Goal: Information Seeking & Learning: Check status

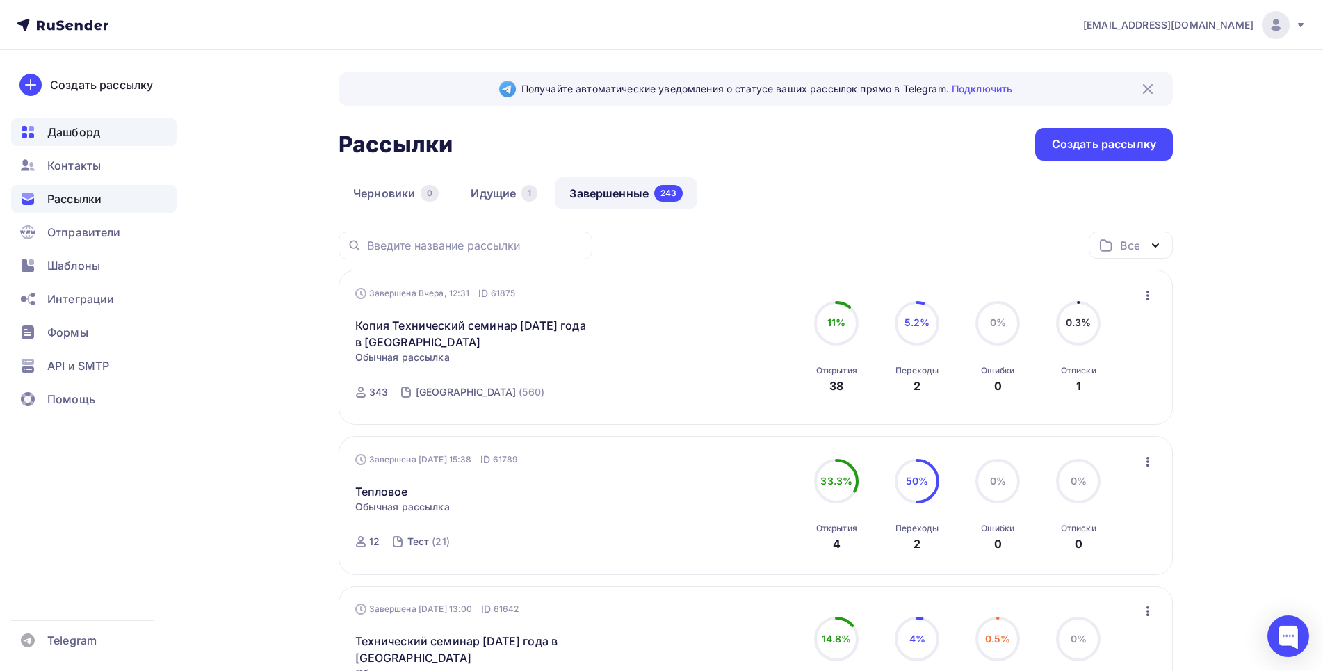
click at [84, 138] on span "Дашборд" at bounding box center [73, 132] width 53 height 17
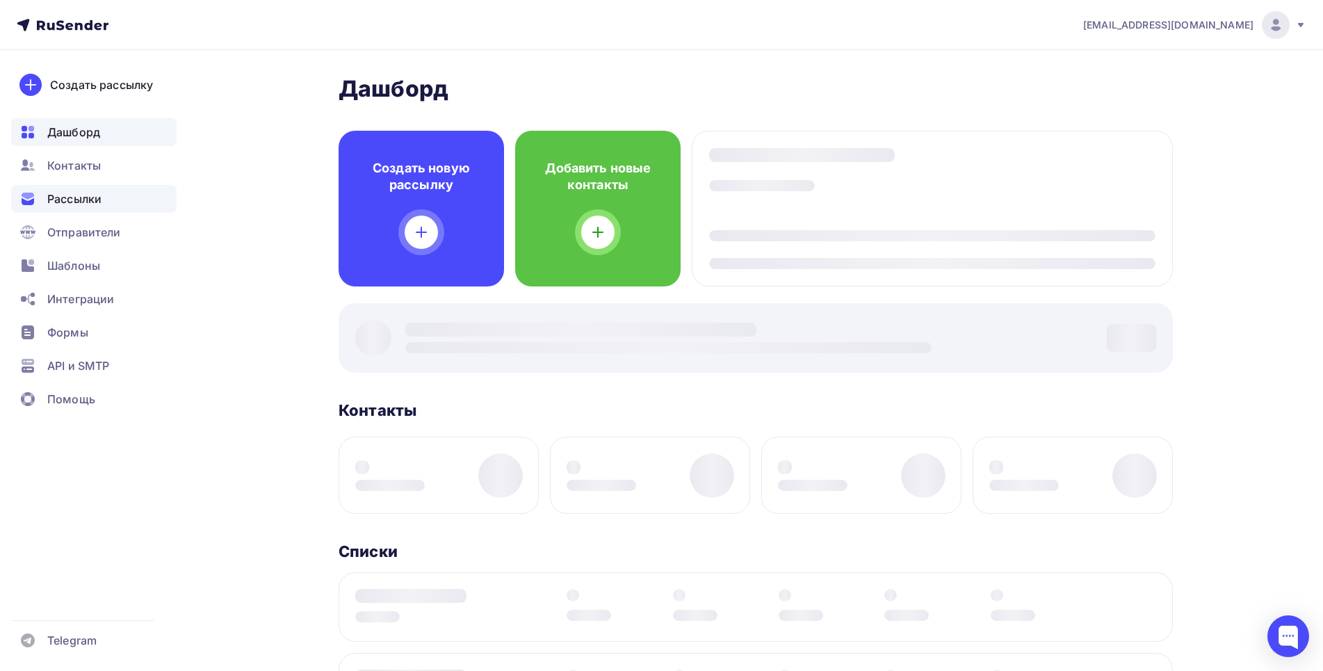
click at [77, 196] on span "Рассылки" at bounding box center [74, 199] width 54 height 17
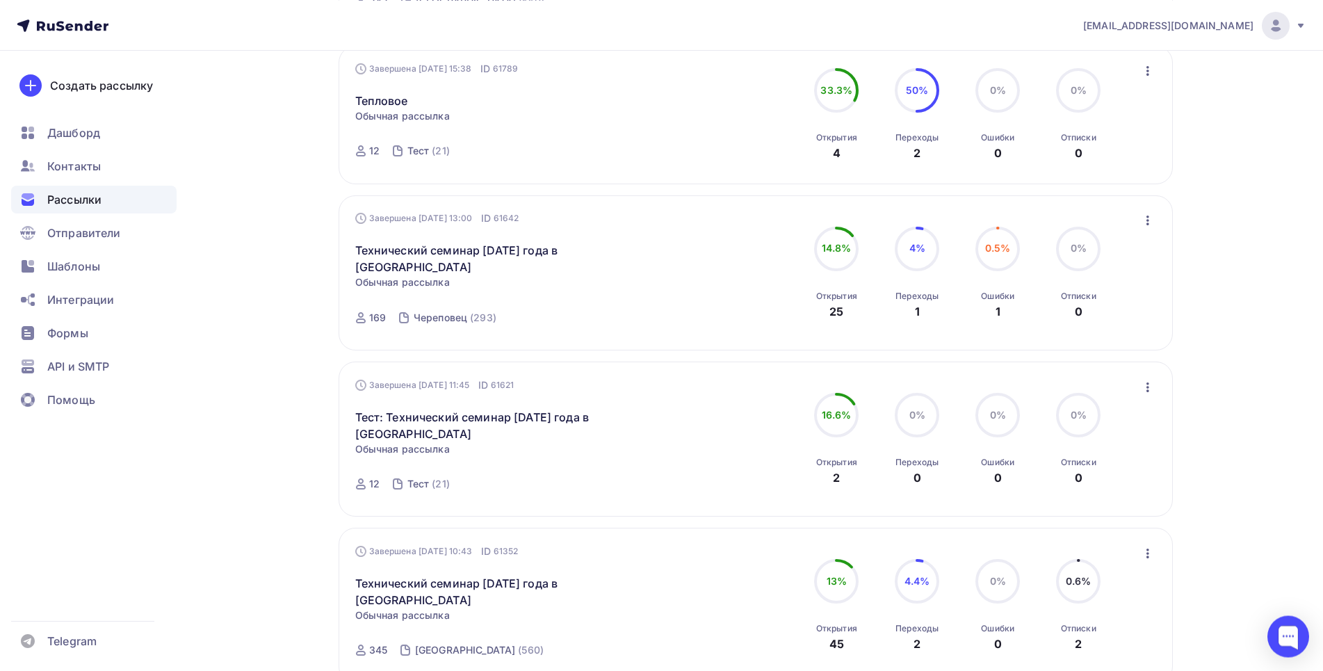
scroll to position [567, 0]
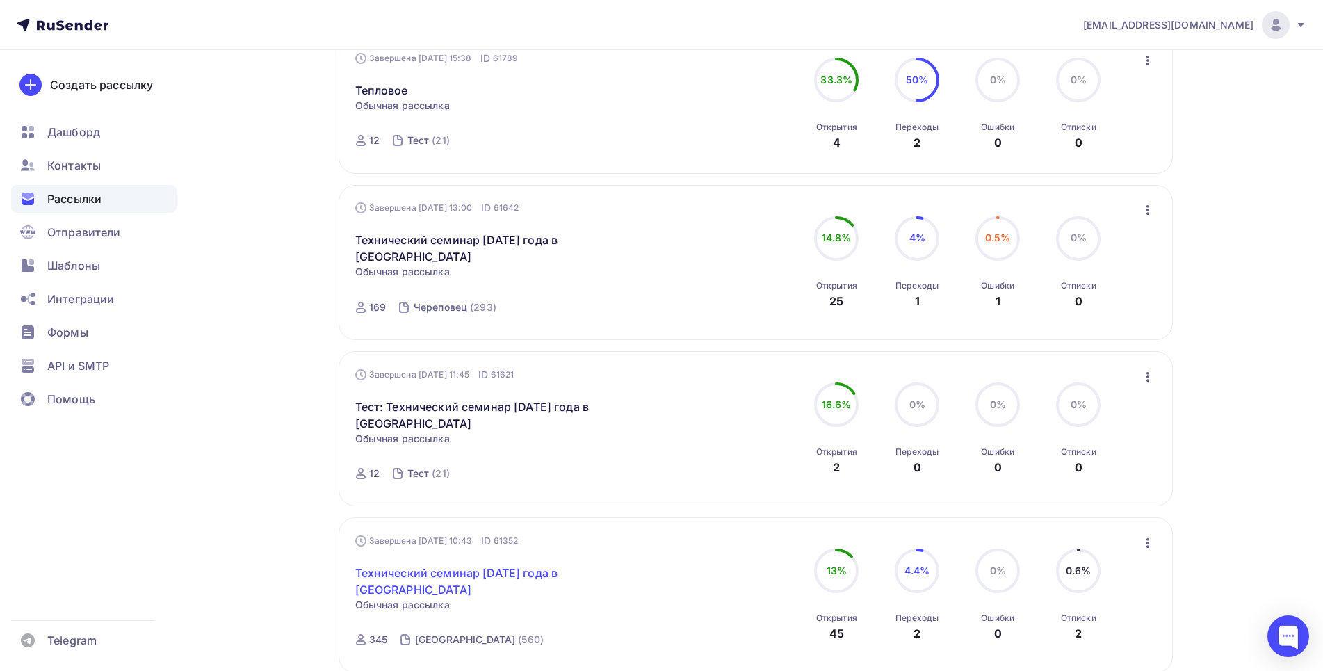
click at [471, 572] on link "Технический семинар [DATE] года в [GEOGRAPHIC_DATA]" at bounding box center [474, 581] width 239 height 33
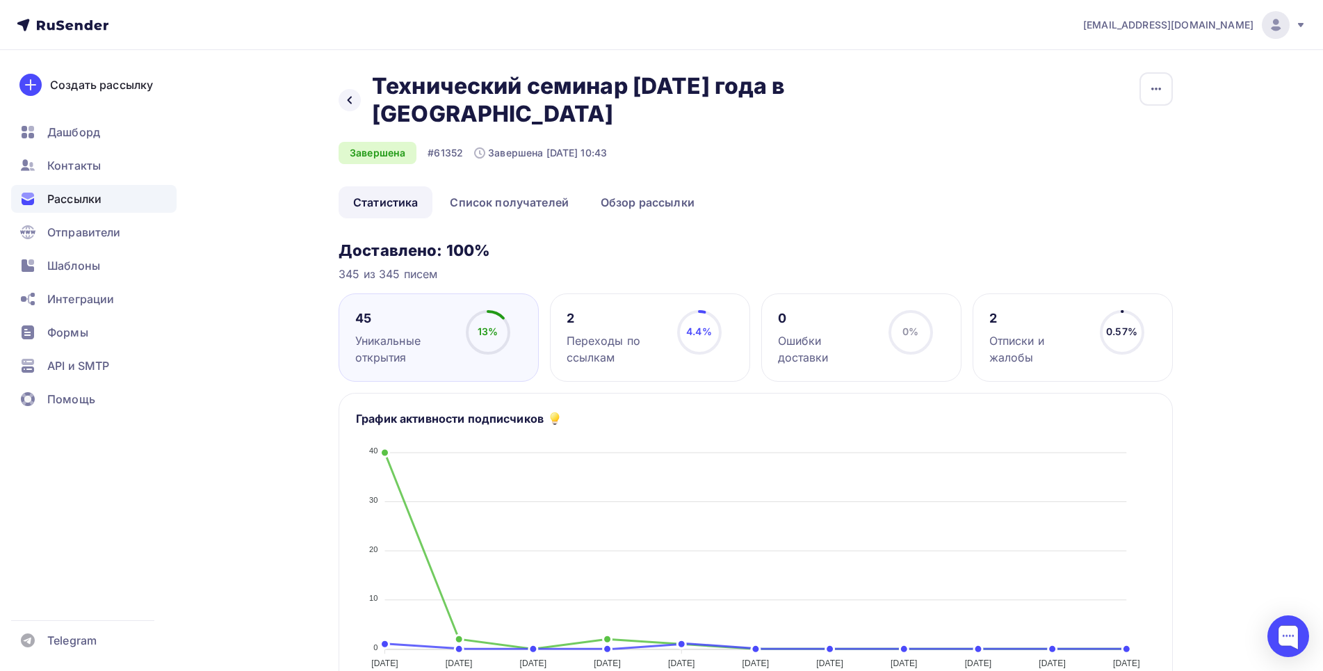
click at [1066, 355] on div "Отписки и жалобы" at bounding box center [1039, 348] width 98 height 33
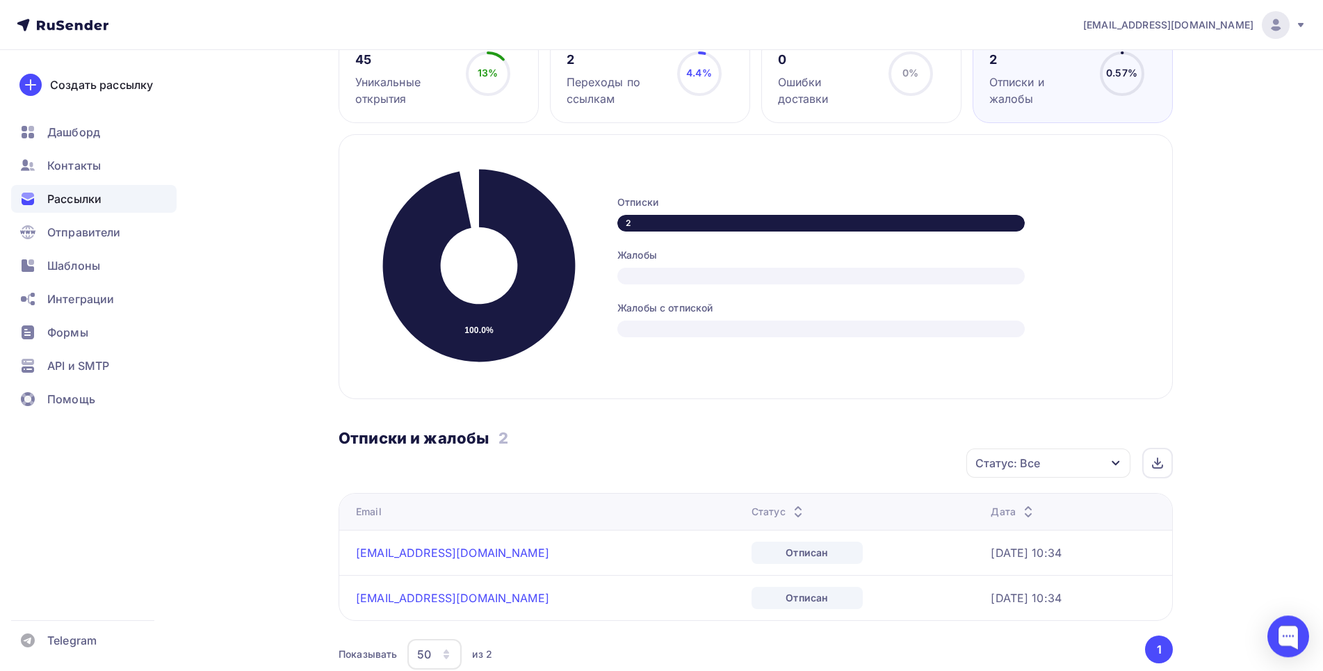
scroll to position [284, 0]
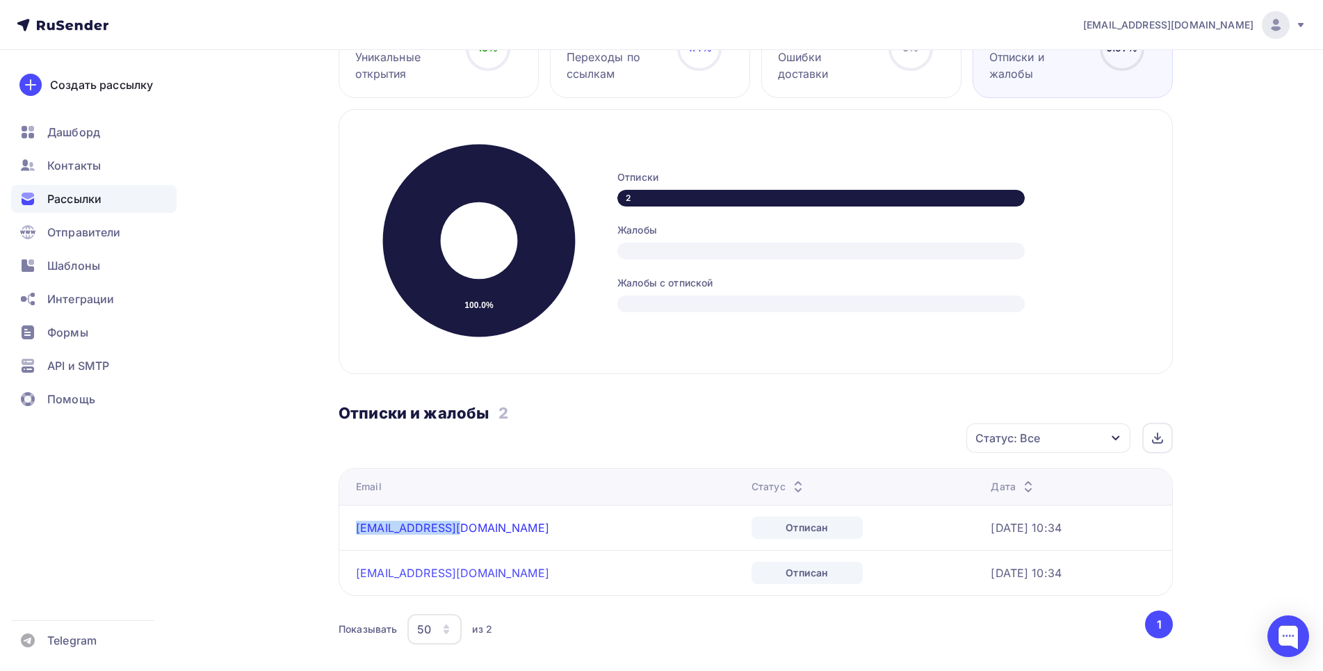
drag, startPoint x: 460, startPoint y: 529, endPoint x: 357, endPoint y: 533, distance: 103.7
click at [357, 533] on div "[EMAIL_ADDRESS][DOMAIN_NAME]" at bounding box center [530, 528] width 348 height 14
drag, startPoint x: 376, startPoint y: 523, endPoint x: 397, endPoint y: 537, distance: 25.1
copy link "[EMAIL_ADDRESS][DOMAIN_NAME]"
drag, startPoint x: 471, startPoint y: 577, endPoint x: 355, endPoint y: 573, distance: 116.9
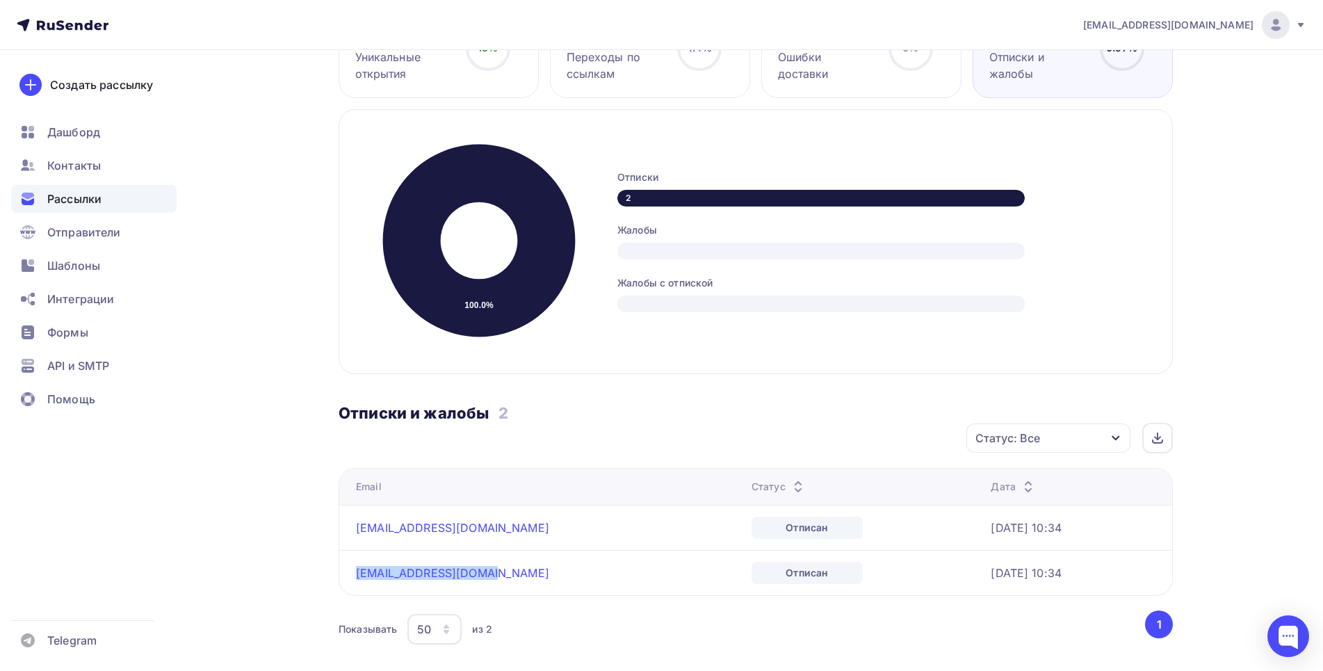
click at [355, 573] on td "[EMAIL_ADDRESS][DOMAIN_NAME]" at bounding box center [542, 572] width 407 height 45
copy link "[EMAIL_ADDRESS][DOMAIN_NAME]"
click at [1279, 241] on div "[EMAIL_ADDRESS][DOMAIN_NAME] Аккаунт Тарифы Выйти Создать рассылку [GEOGRAPHIC_…" at bounding box center [661, 301] width 1323 height 1170
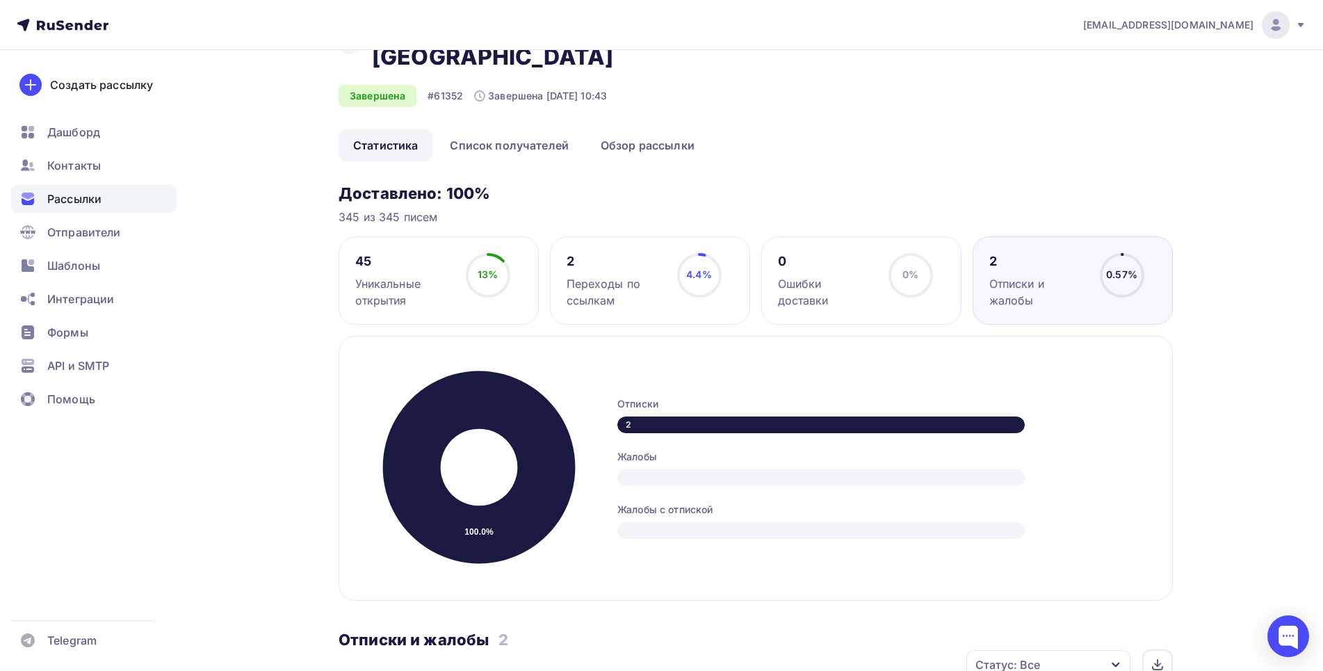
scroll to position [0, 0]
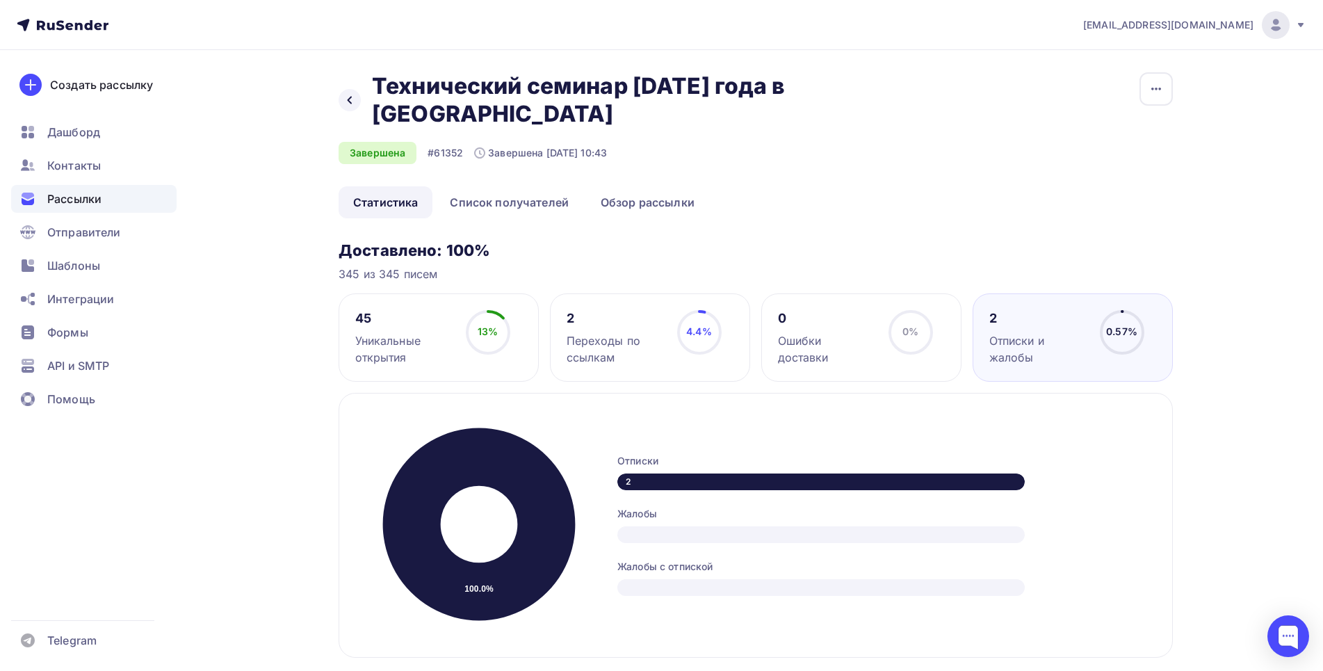
click at [72, 199] on span "Рассылки" at bounding box center [74, 199] width 54 height 17
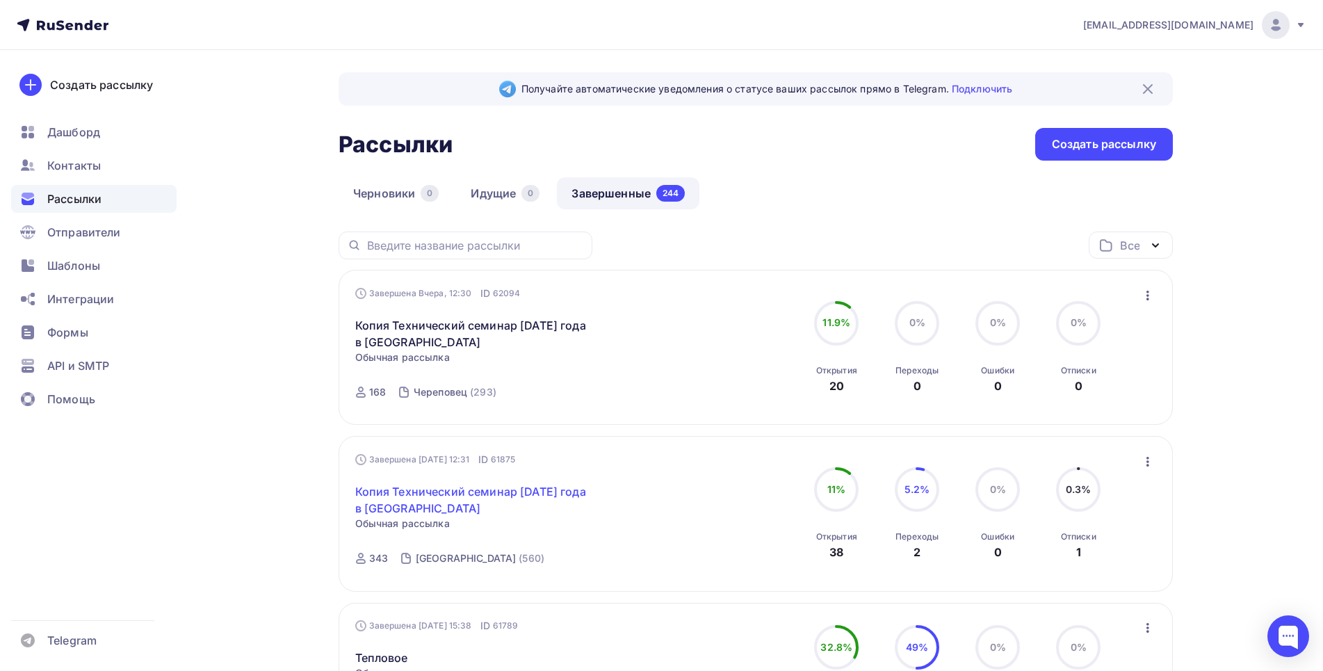
click at [418, 497] on link "Копия Технический семинар [DATE] года в [GEOGRAPHIC_DATA]" at bounding box center [474, 499] width 239 height 33
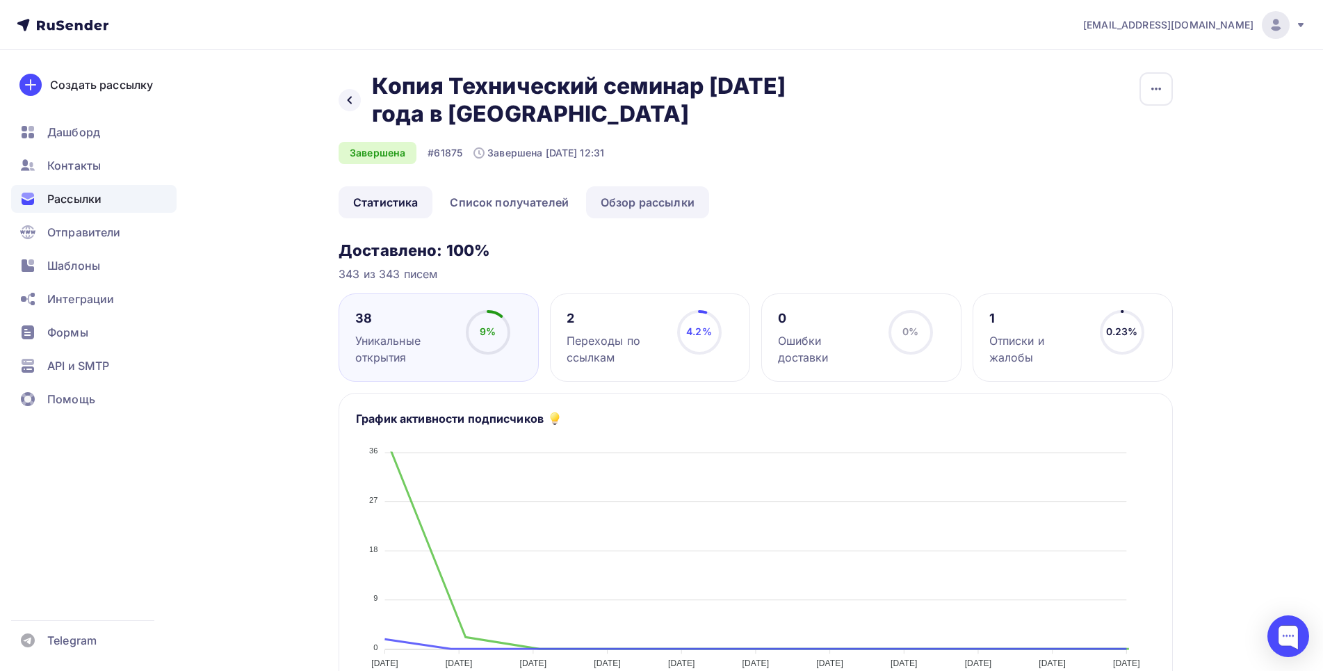
click at [656, 203] on link "Обзор рассылки" at bounding box center [647, 202] width 123 height 32
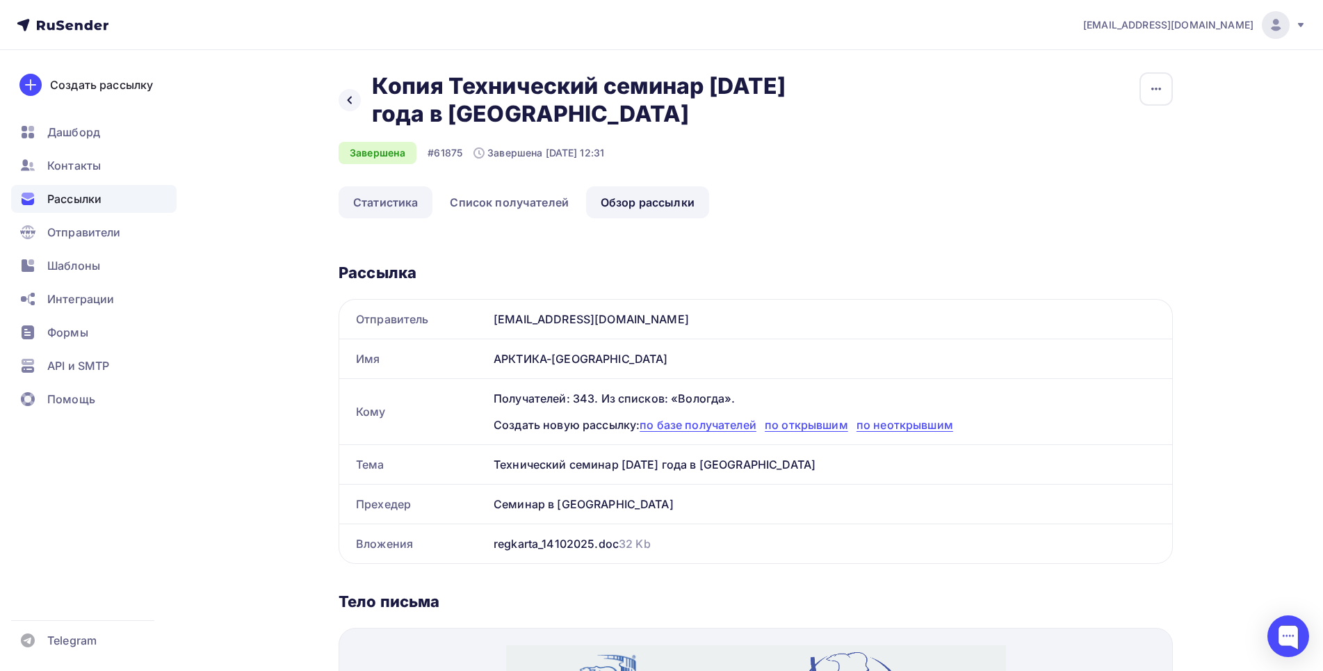
click at [386, 196] on link "Статистика" at bounding box center [386, 202] width 94 height 32
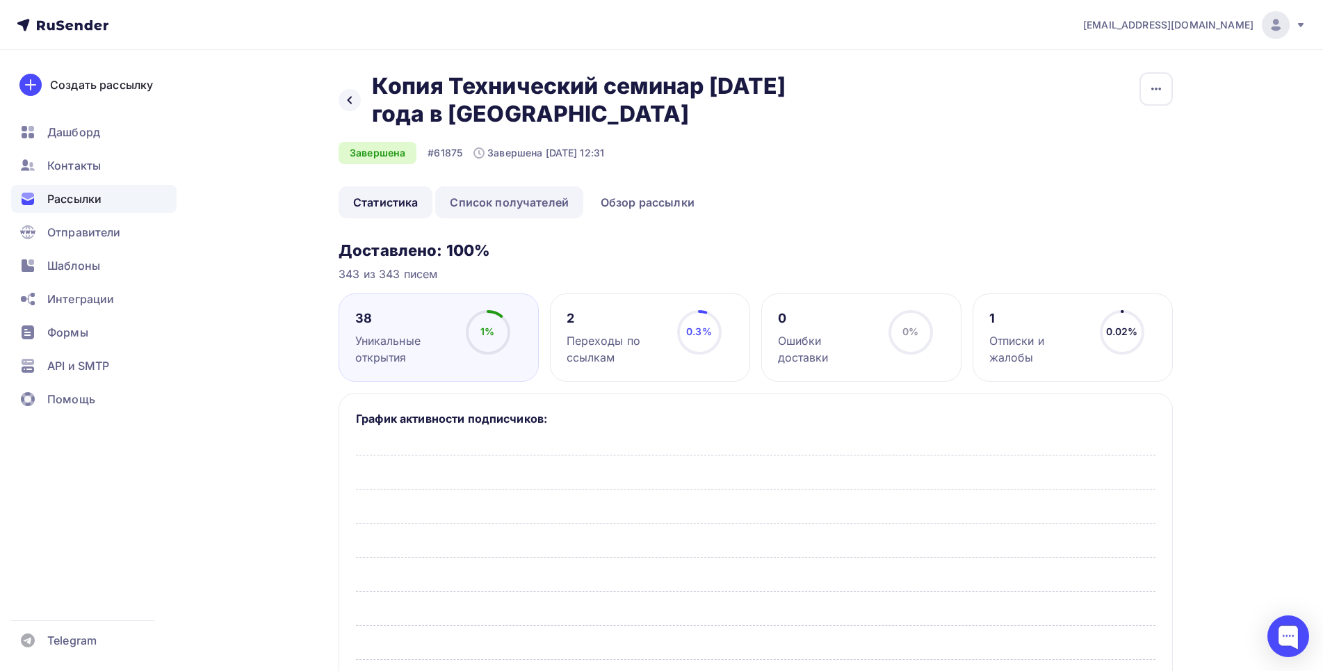
click at [501, 203] on link "Список получателей" at bounding box center [509, 202] width 148 height 32
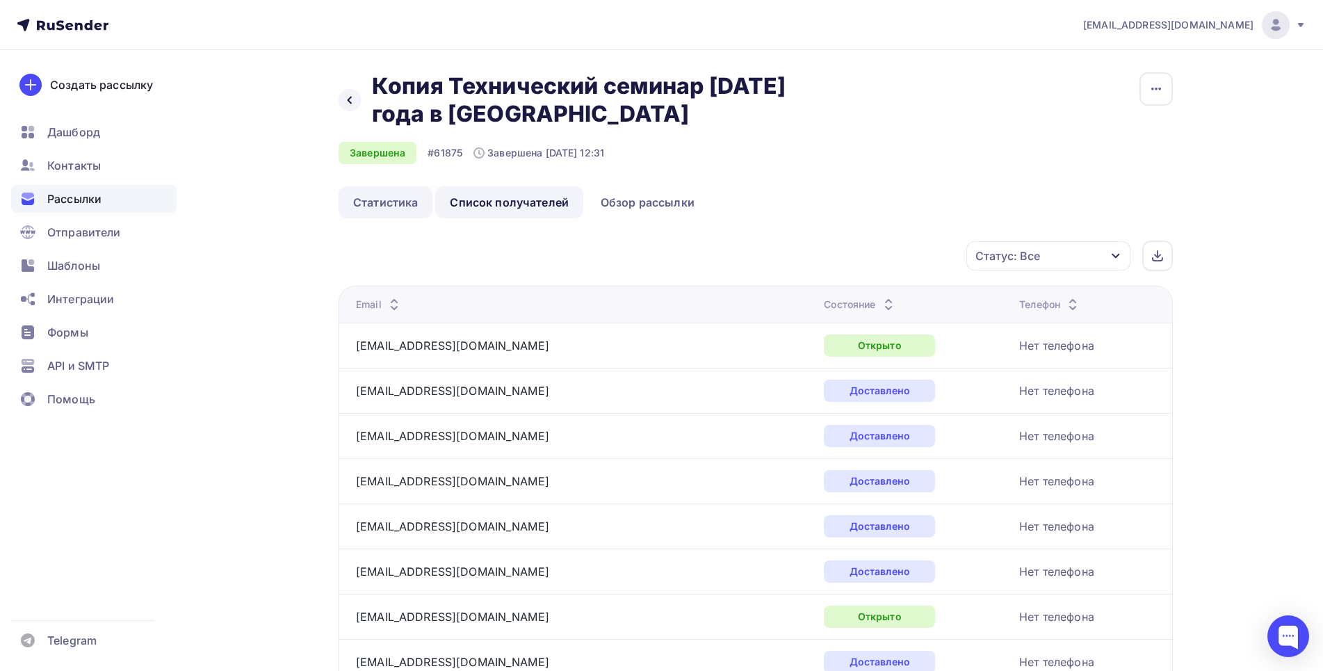
click at [385, 202] on link "Статистика" at bounding box center [386, 202] width 94 height 32
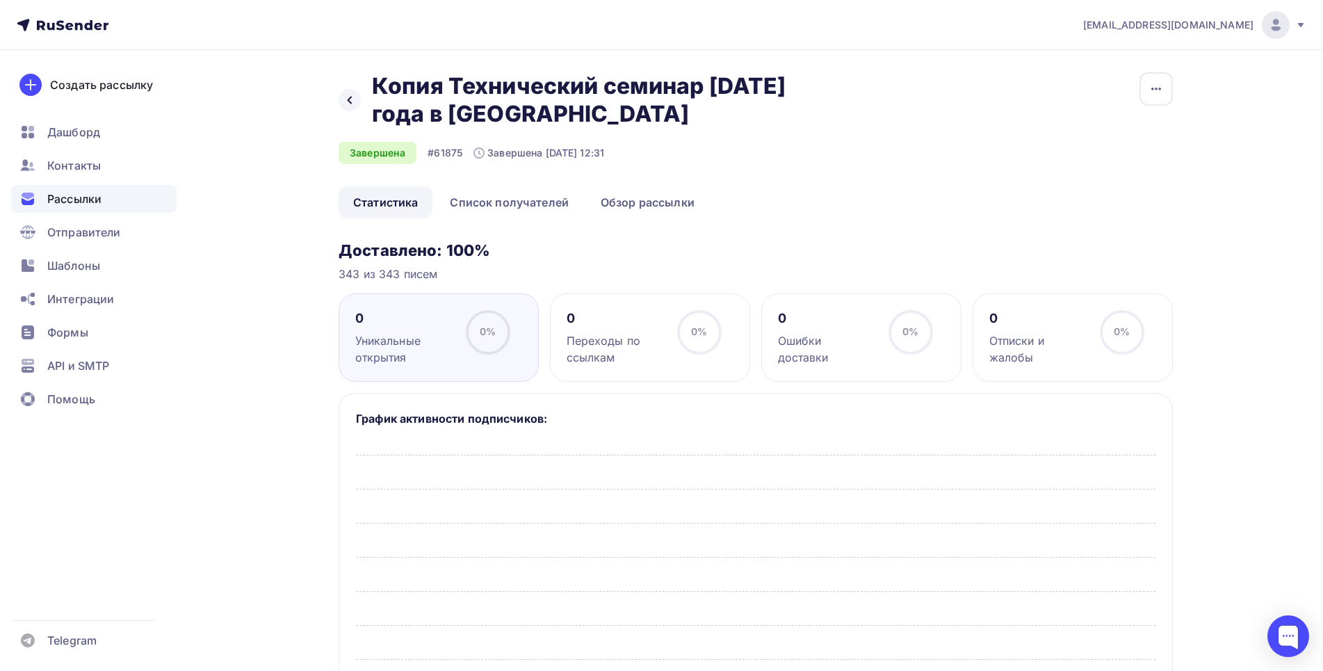
click at [1055, 339] on div "Отписки и жалобы" at bounding box center [1039, 348] width 98 height 33
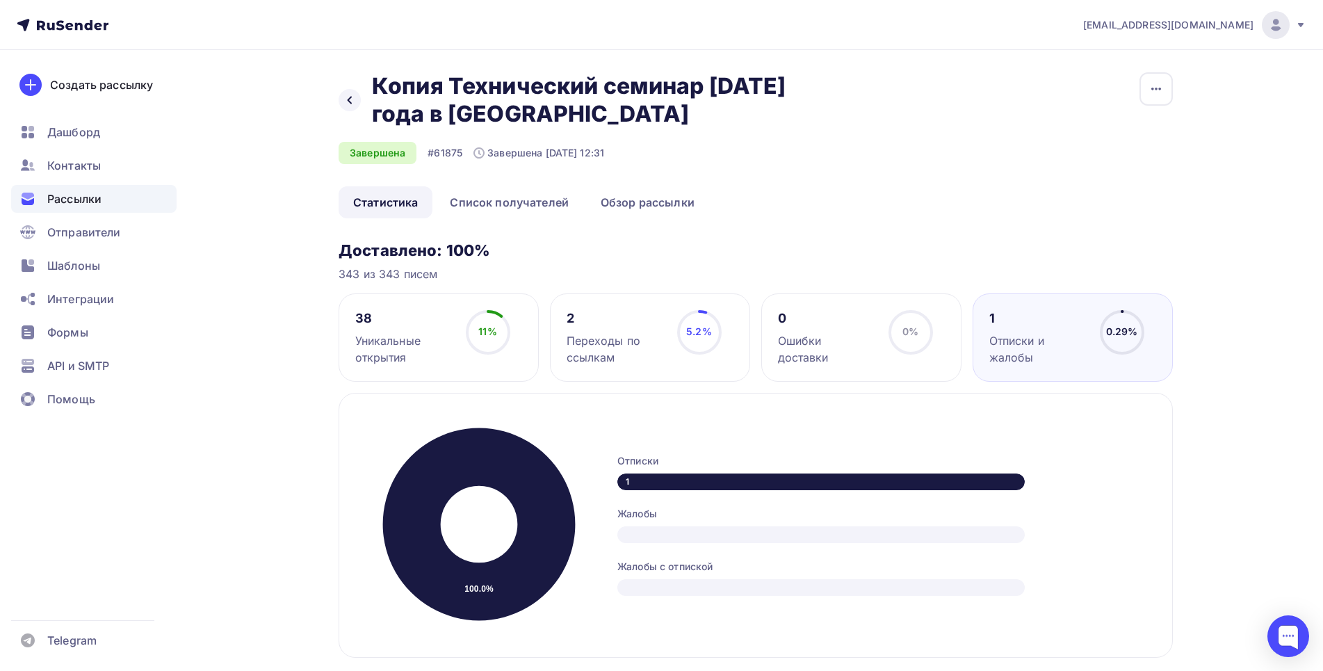
click at [1048, 338] on div "Отписки и жалобы" at bounding box center [1039, 348] width 98 height 33
click at [1020, 308] on div "1 Отписки и жалобы 0.29% 0.29%" at bounding box center [1073, 337] width 200 height 88
click at [1131, 334] on span "0.29%" at bounding box center [1122, 331] width 32 height 12
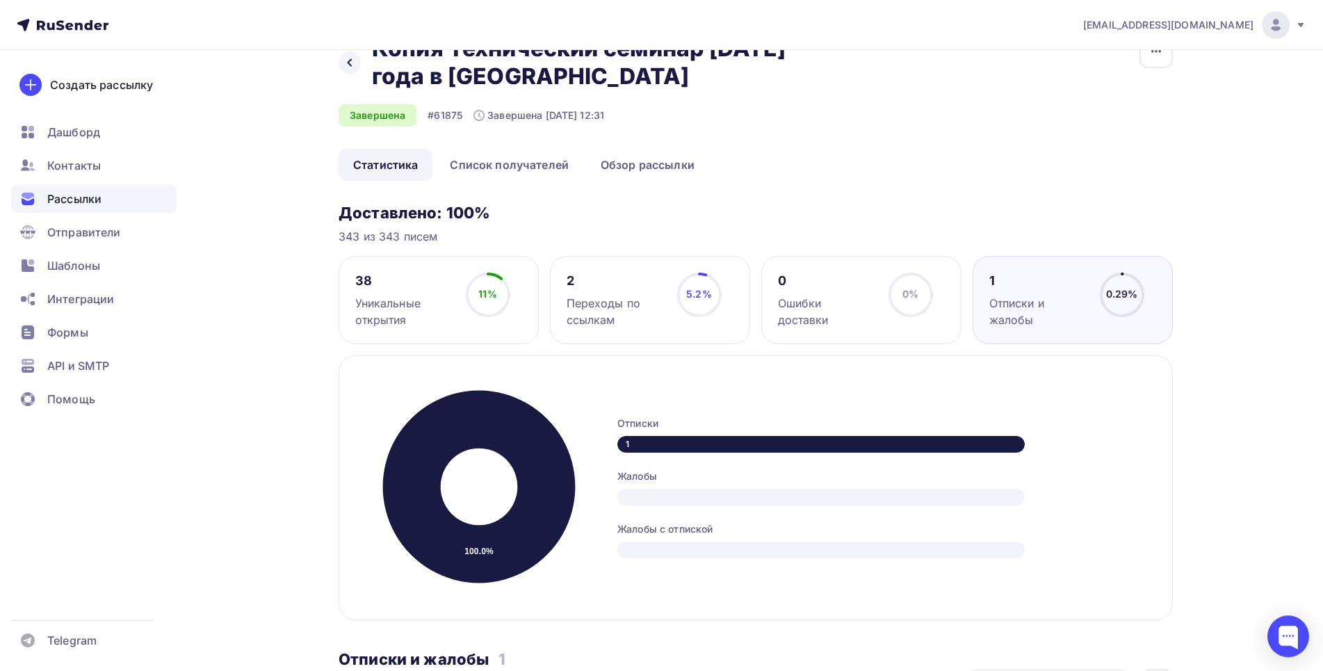
scroll to position [284, 0]
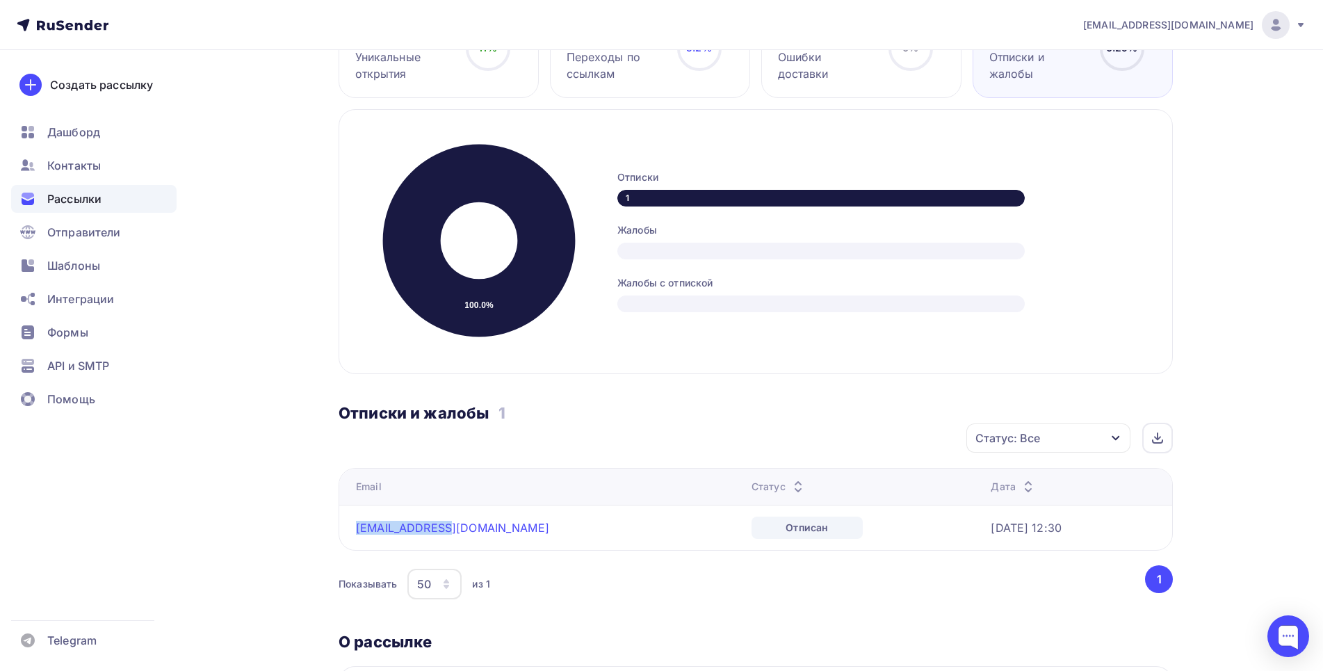
drag, startPoint x: 443, startPoint y: 526, endPoint x: 355, endPoint y: 526, distance: 88.3
click at [355, 526] on td "[EMAIL_ADDRESS][DOMAIN_NAME]" at bounding box center [542, 527] width 407 height 45
copy link "[EMAIL_ADDRESS][DOMAIN_NAME]"
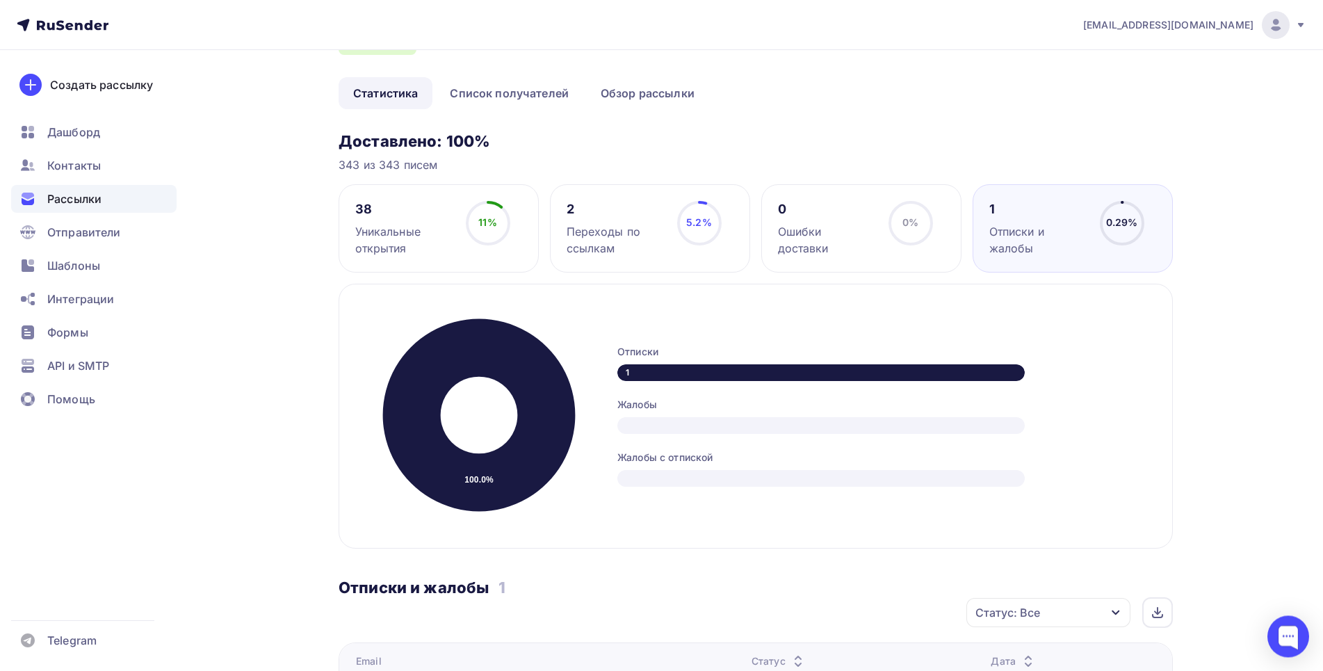
scroll to position [0, 0]
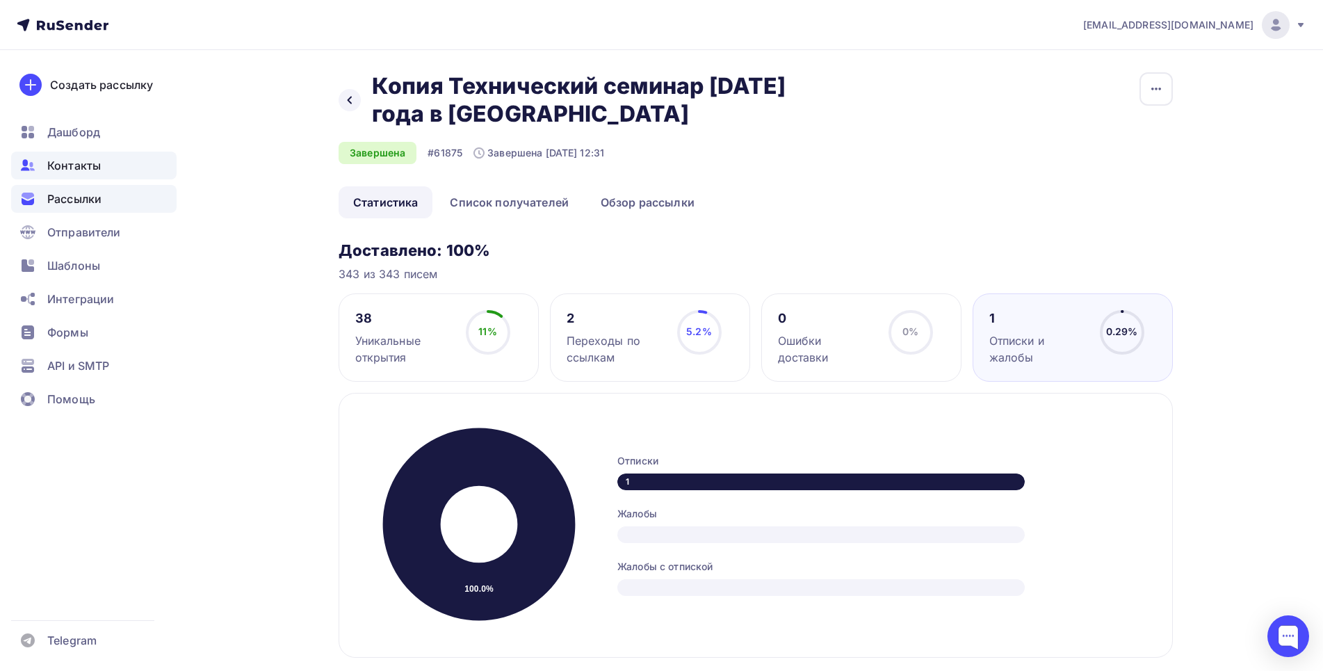
click at [99, 170] on span "Контакты" at bounding box center [74, 165] width 54 height 17
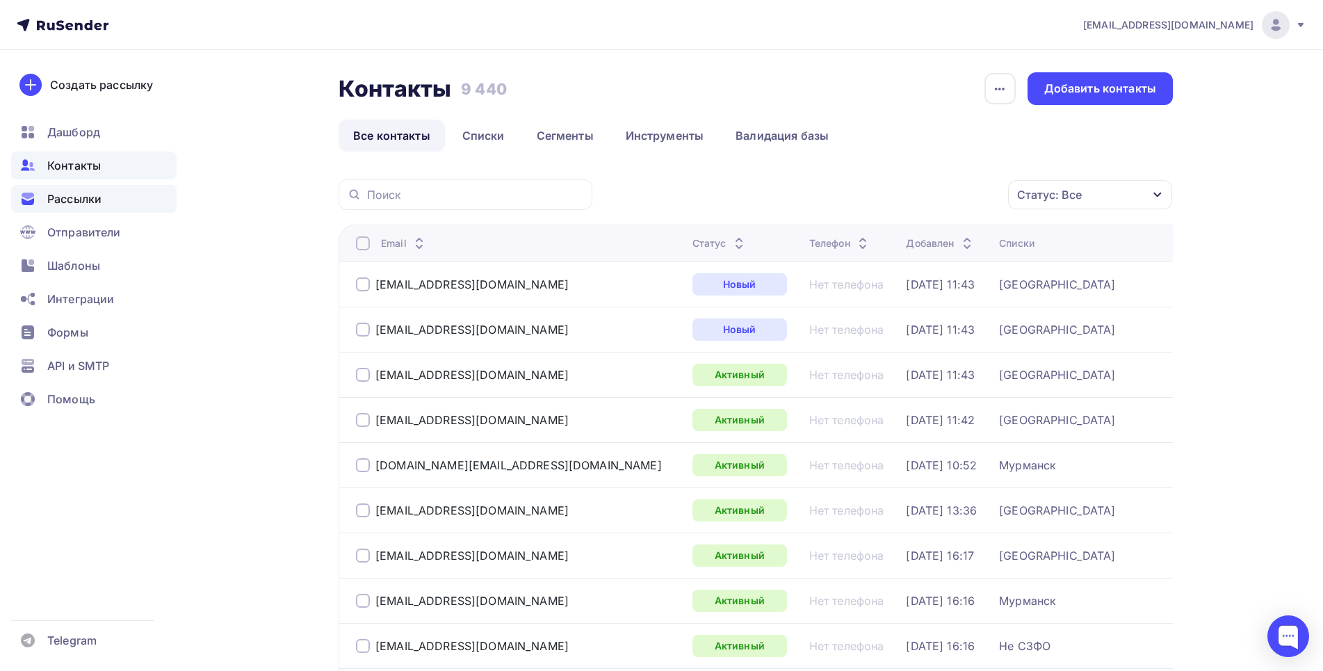
click at [75, 197] on span "Рассылки" at bounding box center [74, 199] width 54 height 17
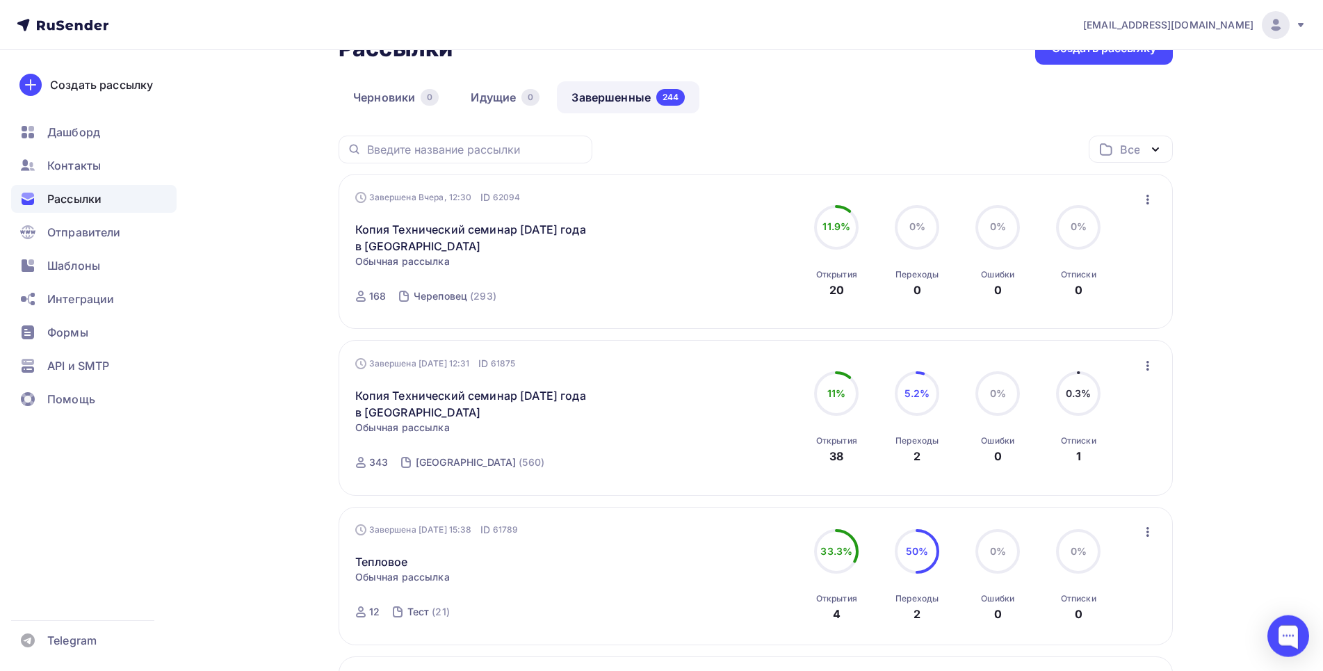
scroll to position [71, 0]
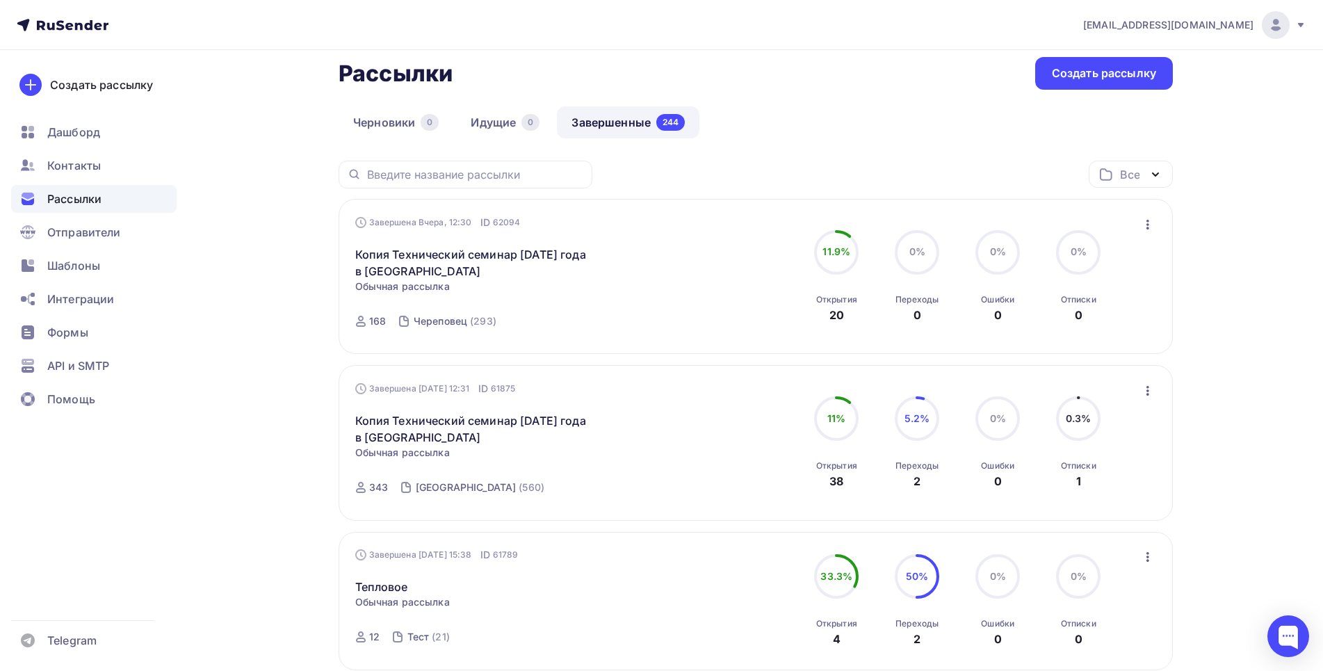
click at [401, 240] on div "Копия Технический семинар [DATE] года в [GEOGRAPHIC_DATA] Статистика Обзор расс…" at bounding box center [513, 254] width 317 height 50
click at [407, 253] on link "Копия Технический семинар [DATE] года в [GEOGRAPHIC_DATA]" at bounding box center [474, 262] width 239 height 33
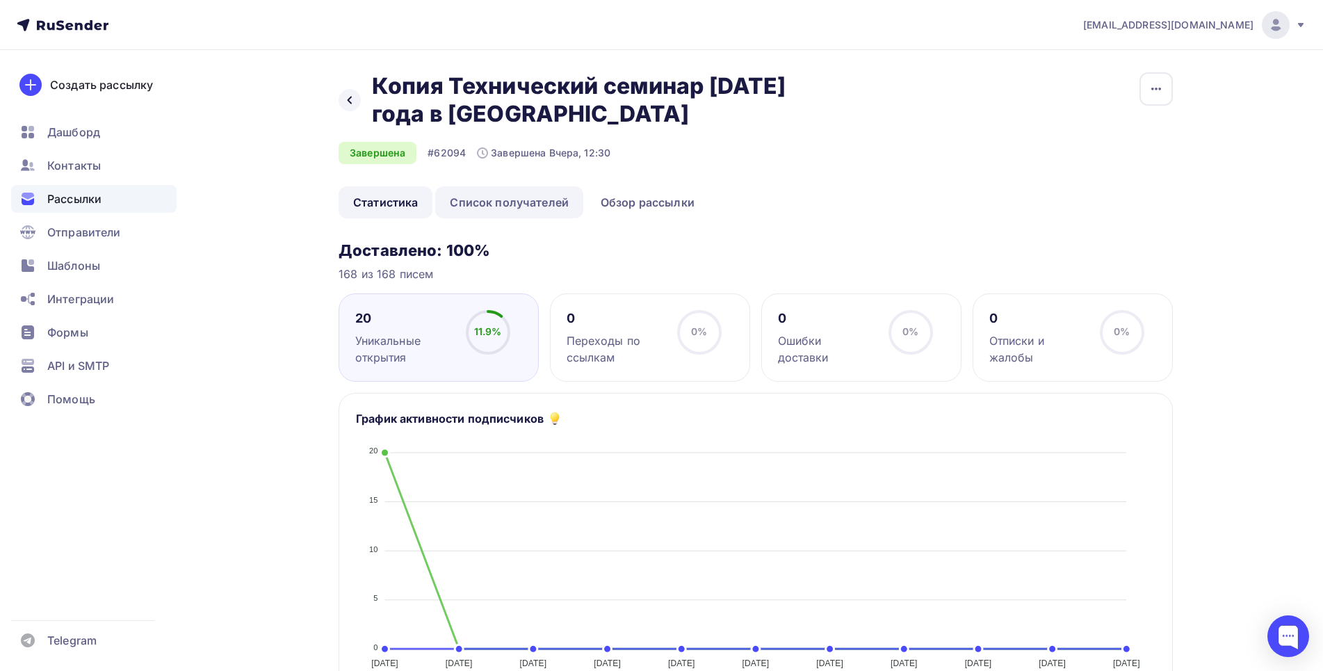
click at [502, 194] on link "Список получателей" at bounding box center [509, 202] width 148 height 32
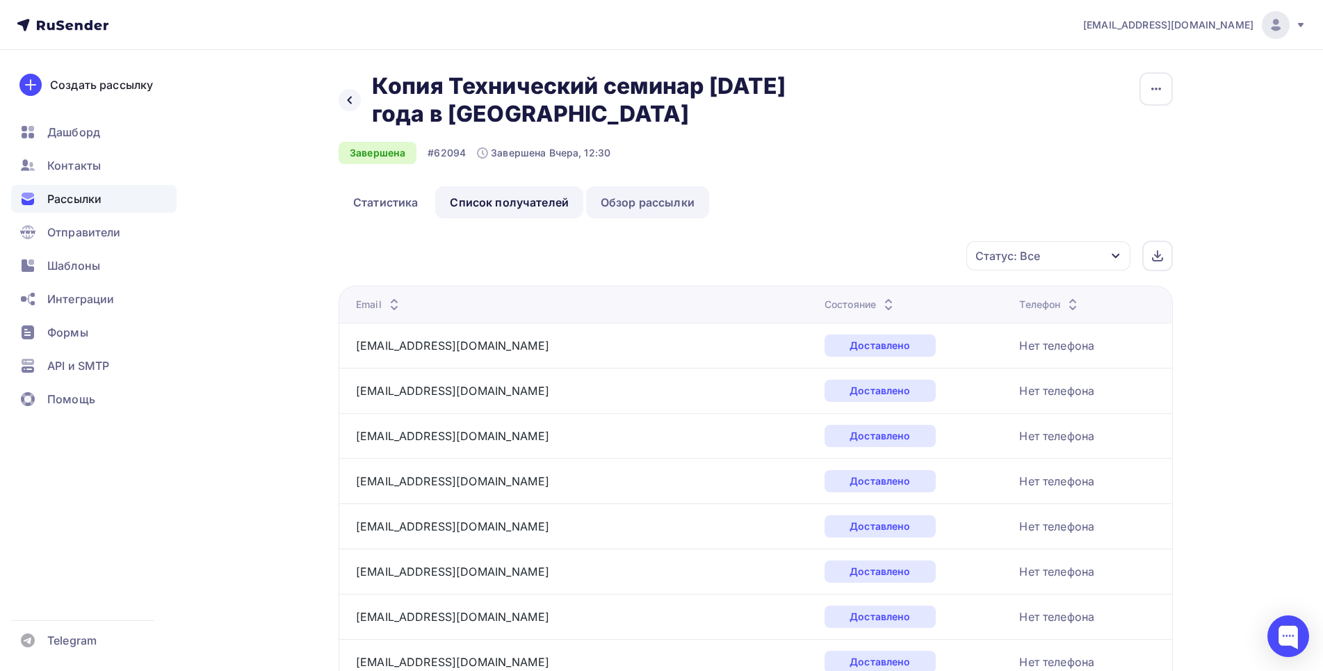
click at [620, 211] on link "Обзор рассылки" at bounding box center [647, 202] width 123 height 32
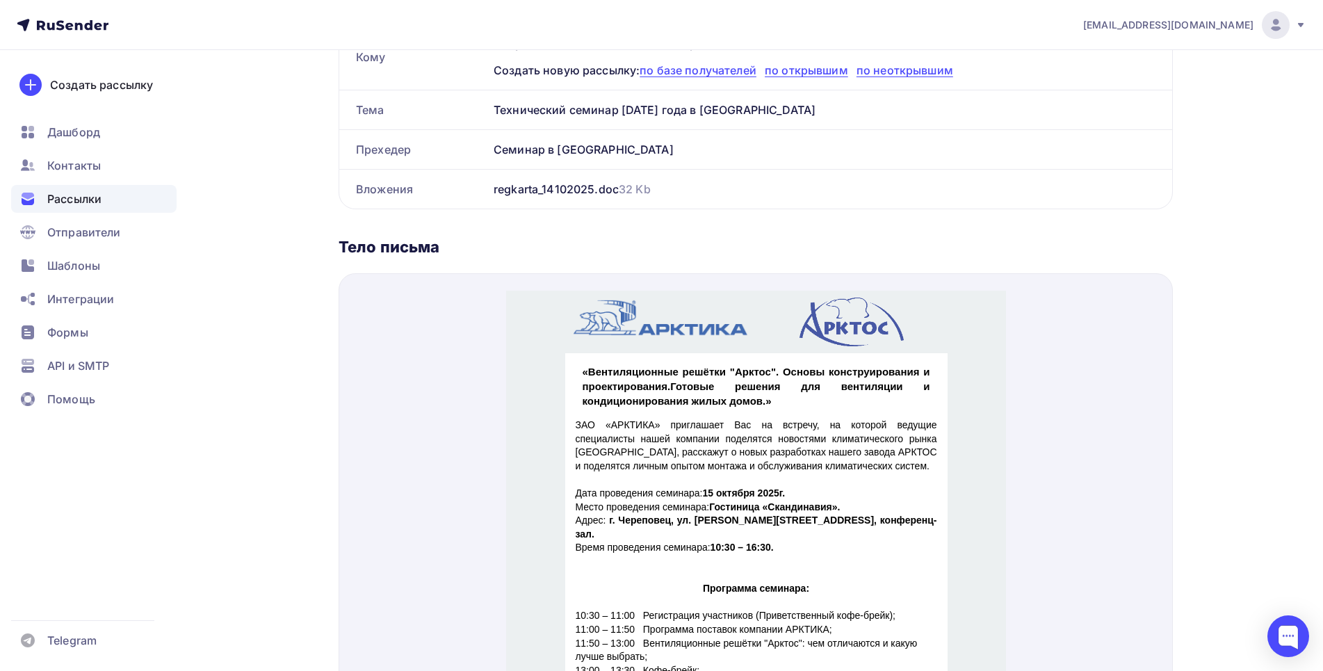
scroll to position [142, 0]
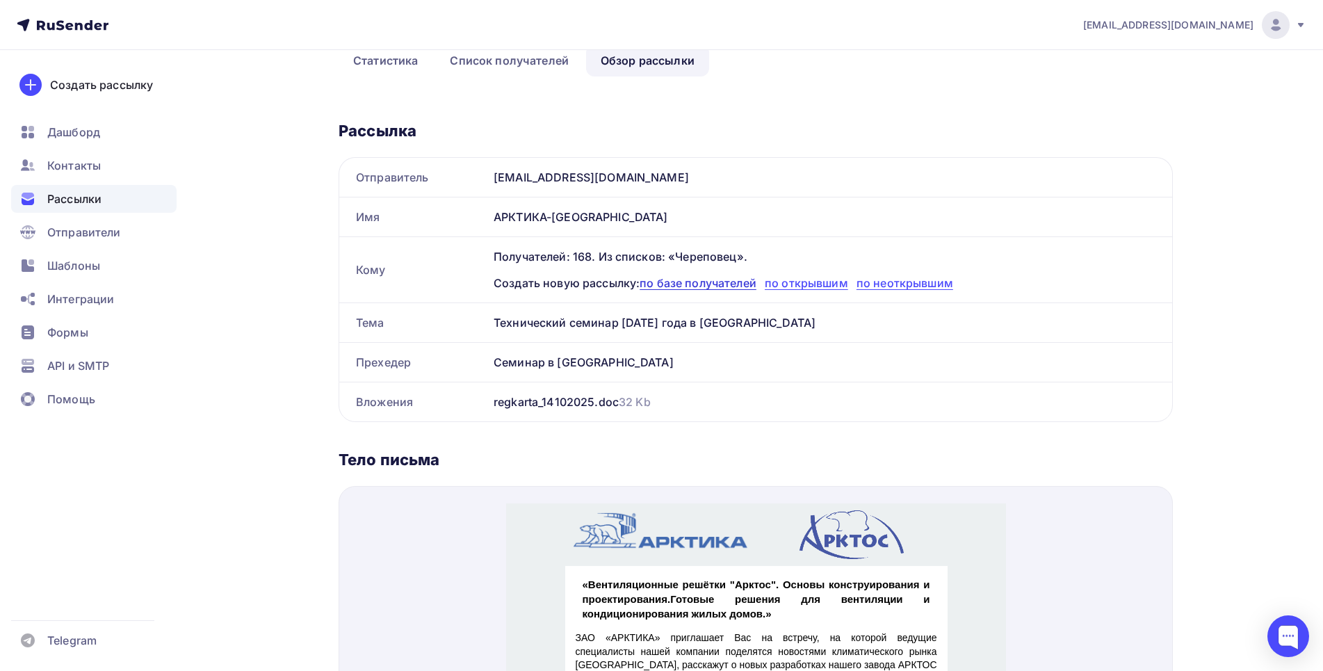
drag, startPoint x: 698, startPoint y: 289, endPoint x: 732, endPoint y: 289, distance: 34.1
click at [700, 289] on span "по базе получателей" at bounding box center [698, 283] width 117 height 14
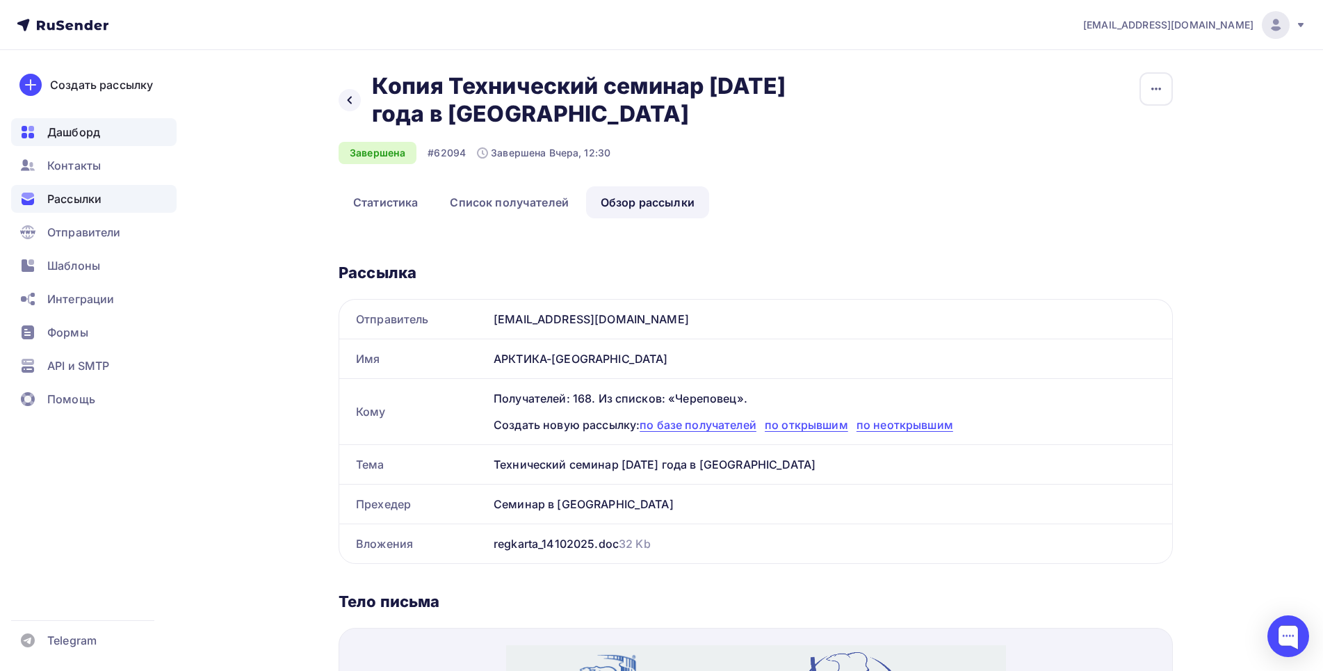
click at [86, 134] on span "Дашборд" at bounding box center [73, 132] width 53 height 17
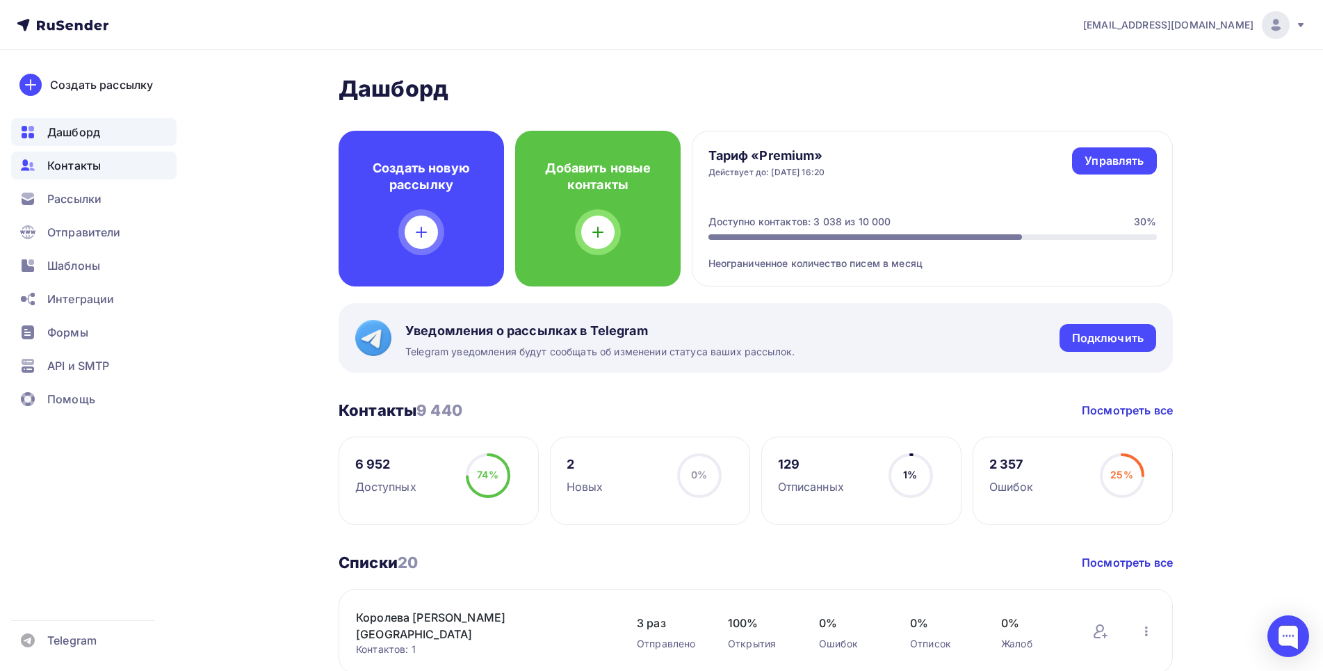
click at [61, 166] on span "Контакты" at bounding box center [74, 165] width 54 height 17
